Goal: Transaction & Acquisition: Purchase product/service

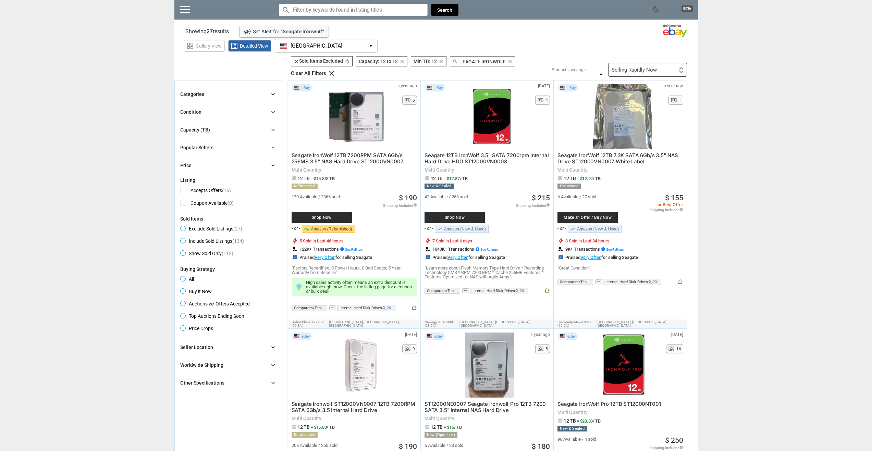
click at [208, 132] on div "Capacity (TB)" at bounding box center [195, 129] width 30 height 7
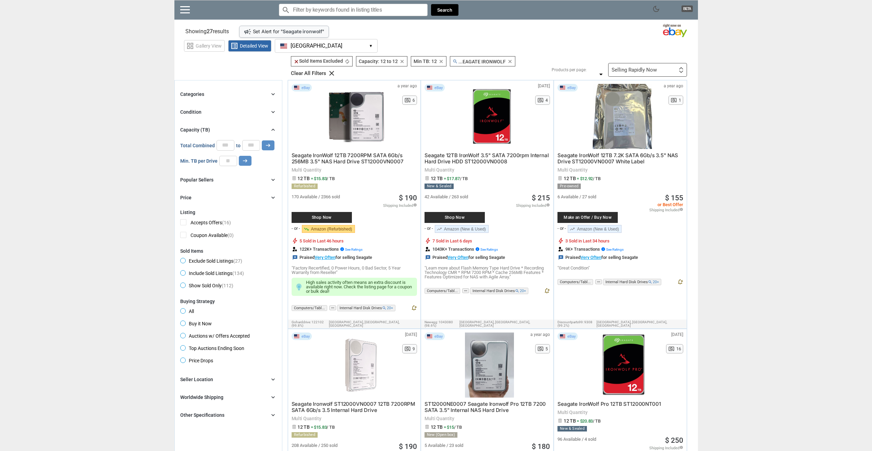
click at [656, 63] on div "Selling Rapidly Now First or Last Chance to Buy Recently Listed Selling Rapidly…" at bounding box center [647, 70] width 79 height 14
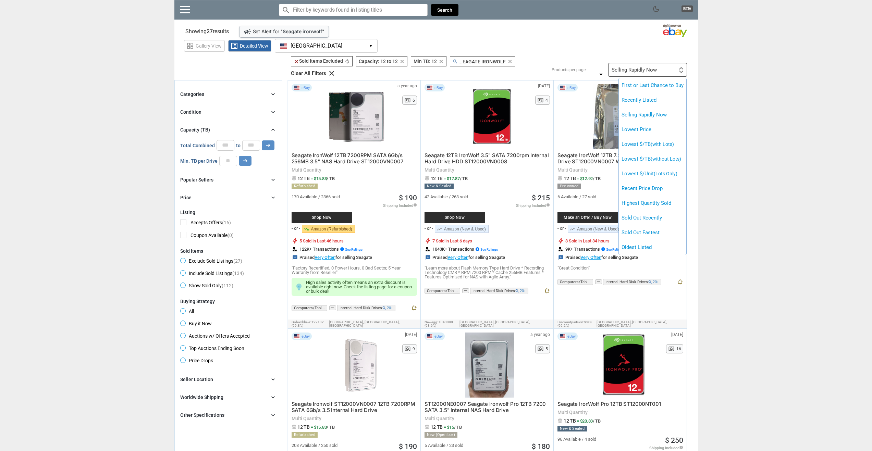
click at [750, 68] on div at bounding box center [436, 225] width 872 height 451
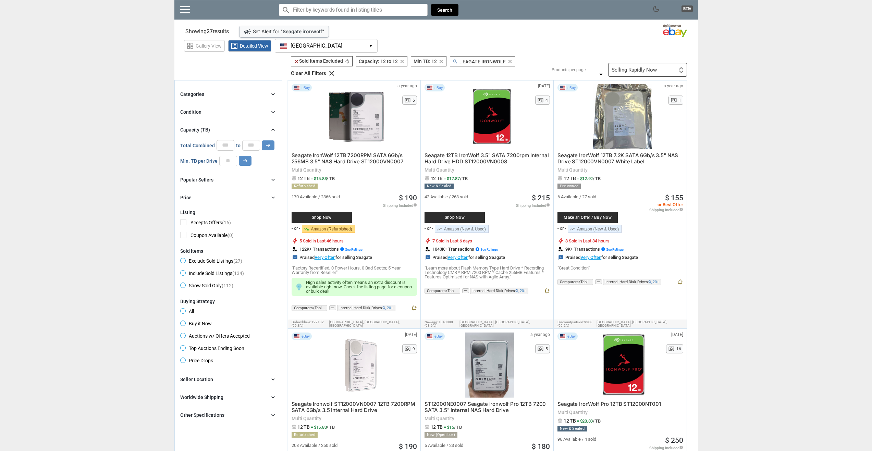
click at [620, 64] on div "Selling Rapidly Now First or Last Chance to Buy Recently Listed Selling Rapidly…" at bounding box center [647, 70] width 79 height 14
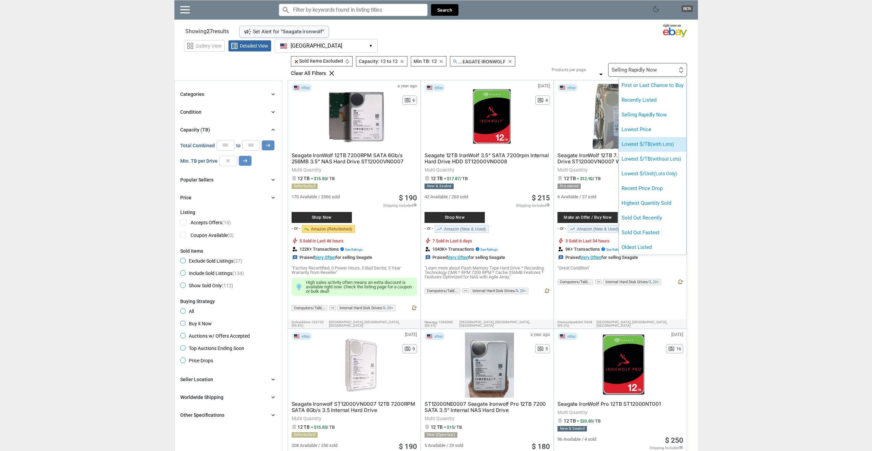
click at [670, 149] on li "Lowest $/TB (with Lots)" at bounding box center [653, 144] width 68 height 15
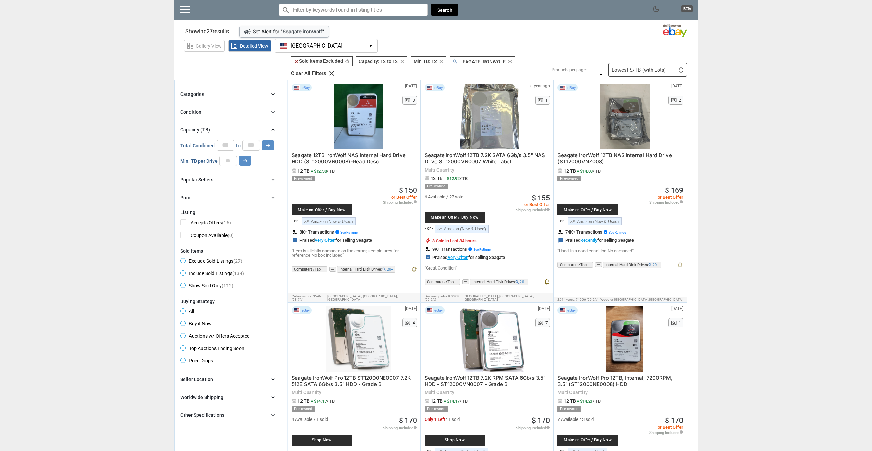
click at [662, 75] on div "Lowest $/TB (with Lots) First or Last Chance to Buy Recently Listed Selling Rap…" at bounding box center [647, 70] width 79 height 14
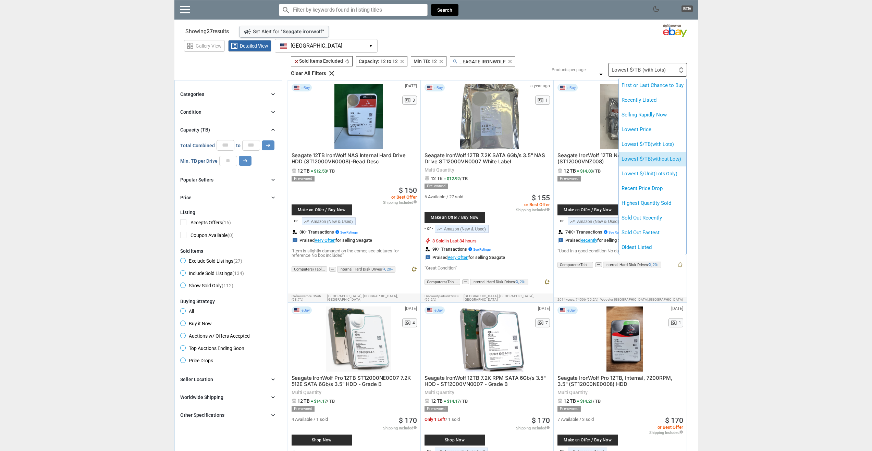
click at [674, 156] on span "(without Lots)" at bounding box center [666, 158] width 30 height 5
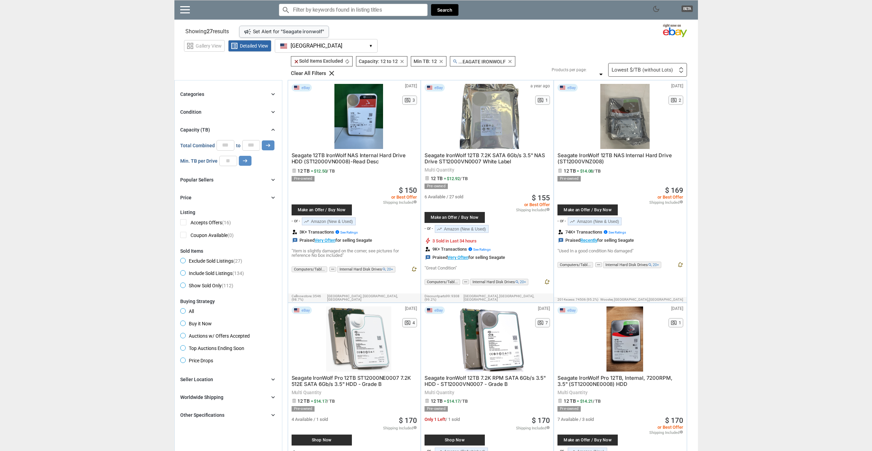
click at [643, 76] on div "Lowest $/TB (without Lots) First or Last Chance to Buy Recently Listed Selling …" at bounding box center [647, 70] width 79 height 14
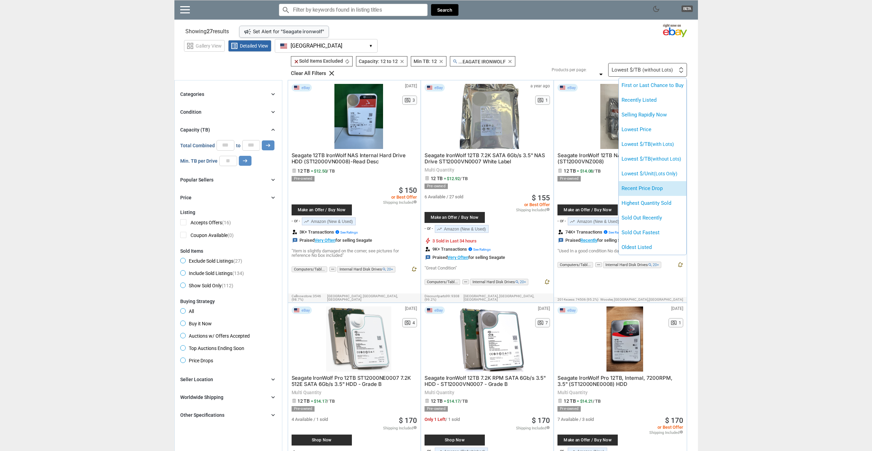
click at [671, 192] on li "Recent Price Drop" at bounding box center [653, 188] width 68 height 15
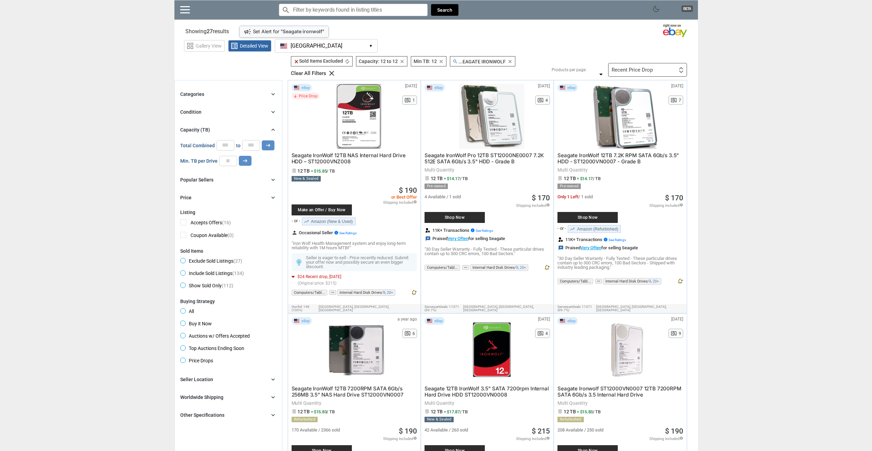
click at [645, 66] on div "Recent Price Drop First or Last Chance to Buy Recently Listed Selling Rapidly N…" at bounding box center [647, 70] width 79 height 14
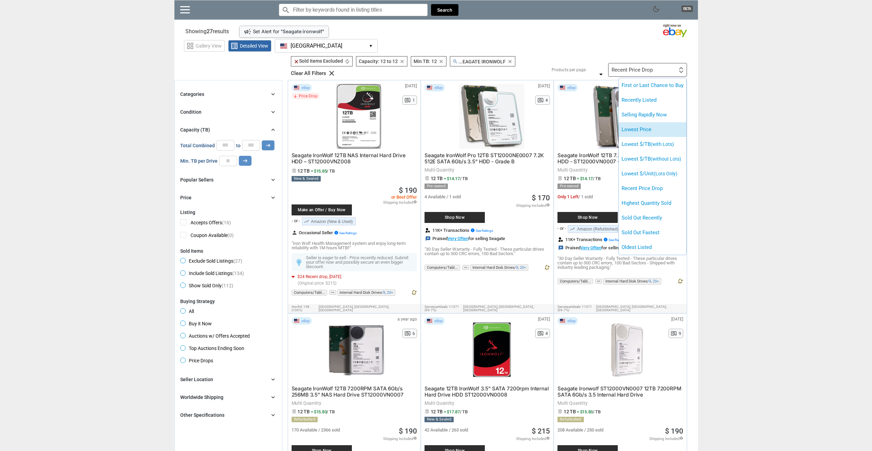
click at [667, 126] on li "Lowest Price" at bounding box center [653, 129] width 68 height 15
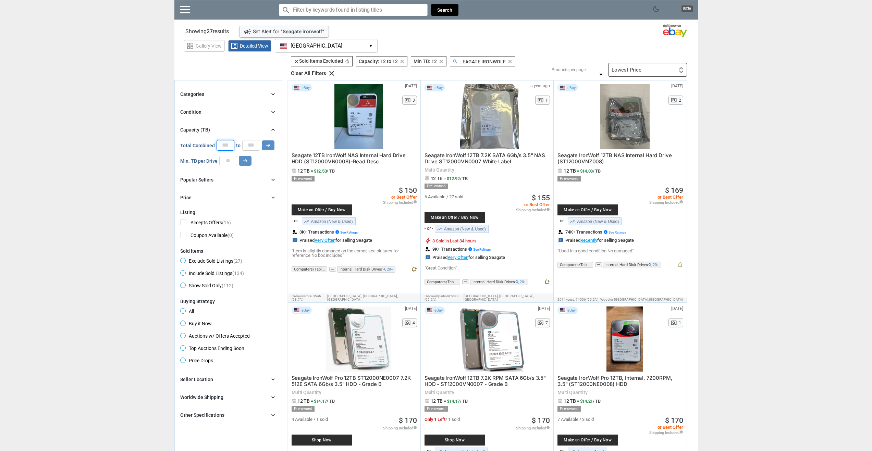
click at [230, 142] on input "**" at bounding box center [226, 145] width 18 height 10
drag, startPoint x: 230, startPoint y: 142, endPoint x: 201, endPoint y: 137, distance: 28.5
click at [201, 137] on div "Capacity (TB) chevron_right 12 12 0 0 0 ***** Total Combined ** to ** arrow_rig…" at bounding box center [228, 146] width 96 height 40
type input "*"
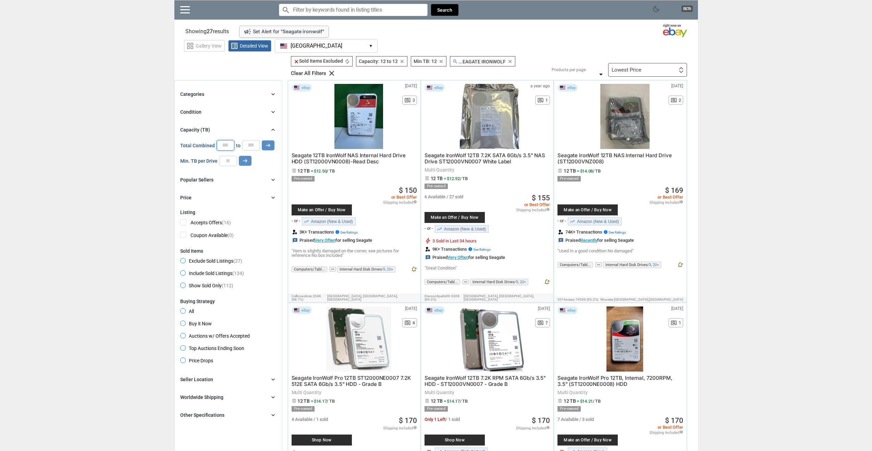
click at [262, 140] on button "arrow_right_alt" at bounding box center [268, 145] width 13 height 10
drag, startPoint x: 235, startPoint y: 162, endPoint x: 171, endPoint y: 155, distance: 64.6
click at [245, 161] on icon "arrow_right_alt" at bounding box center [245, 161] width 7 height 7
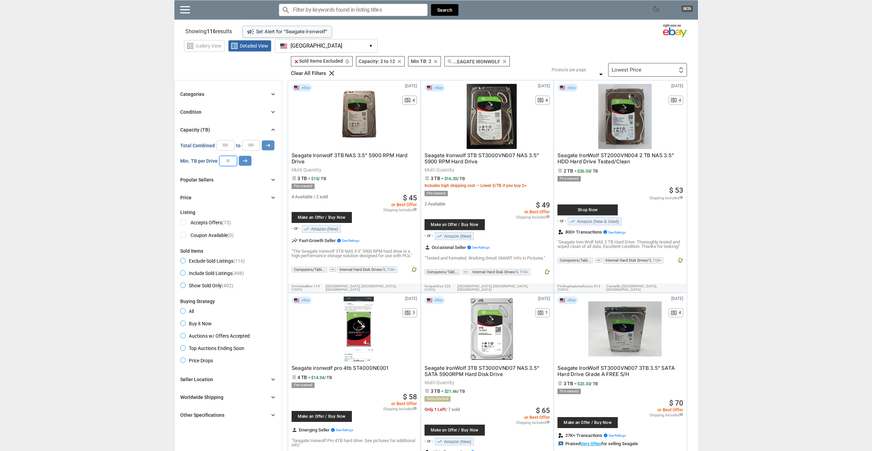
drag, startPoint x: 234, startPoint y: 163, endPoint x: 199, endPoint y: 161, distance: 35.0
click at [199, 161] on div "Min. TB per Drive * arrow_right_alt" at bounding box center [215, 161] width 71 height 10
type input "*"
click at [253, 165] on div "Min. TB per Drive * arrow_right_alt" at bounding box center [228, 161] width 96 height 10
click at [250, 164] on button "arrow_right_alt" at bounding box center [245, 161] width 13 height 10
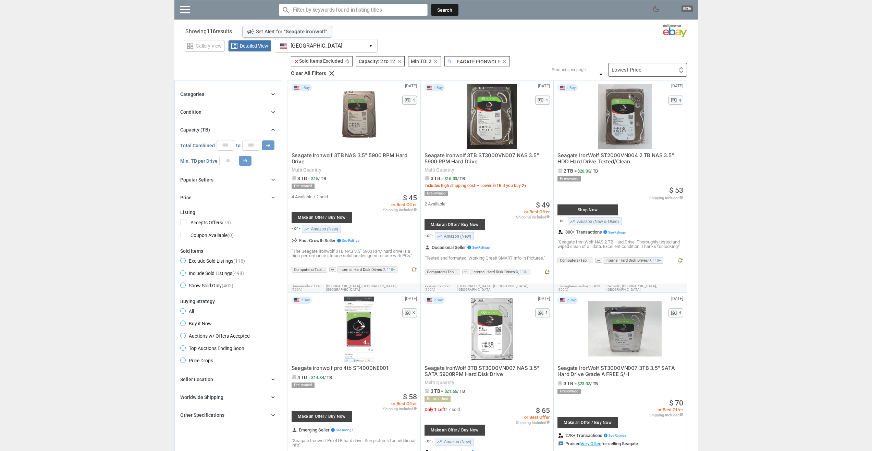
click at [246, 161] on div at bounding box center [436, 225] width 872 height 451
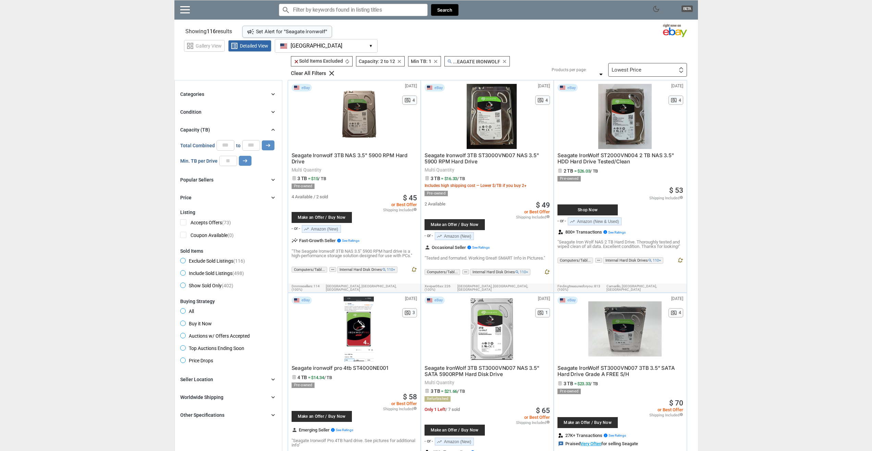
click at [669, 63] on div "Filters 4 clear Sold Items Excluded clear Sold Items Excluded autorenew Capacit…" at bounding box center [486, 66] width 401 height 21
click at [600, 365] on span "Seagate IronWolf ST3000VN007 3TB 3.5" SATA Hard Drive Grade A FREE S/H" at bounding box center [616, 371] width 118 height 13
